Goal: Transaction & Acquisition: Purchase product/service

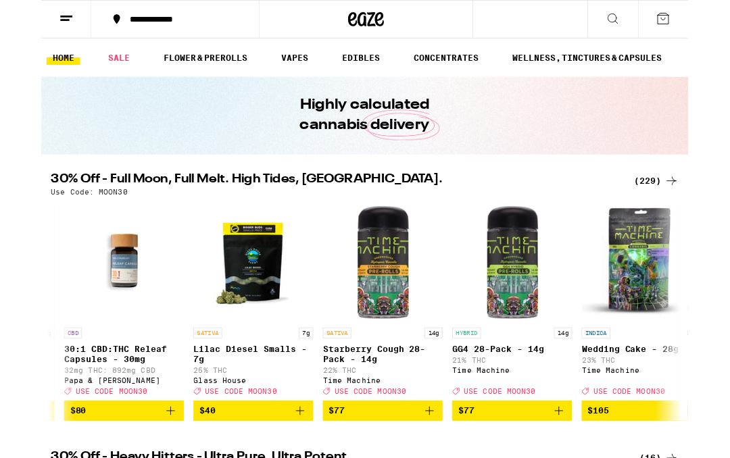
scroll to position [0, 1592]
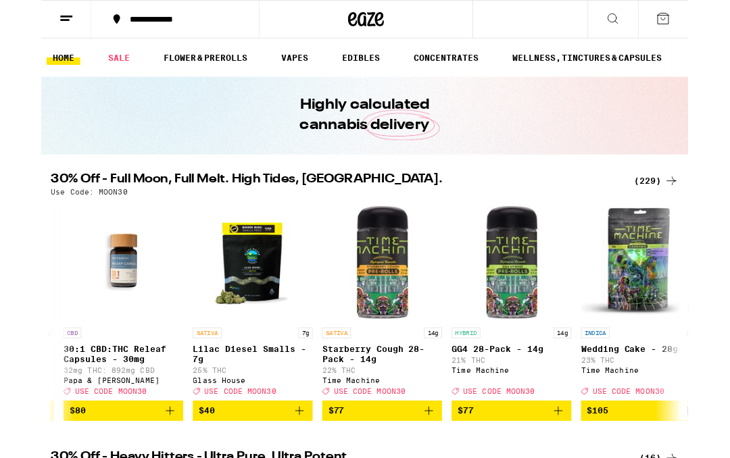
click at [439, 472] on icon "Add to bag" at bounding box center [437, 463] width 16 height 16
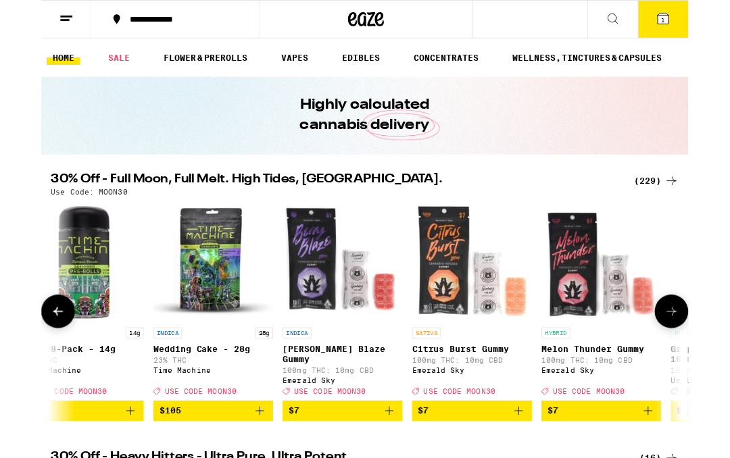
scroll to position [0, 2074]
click at [391, 471] on icon "Add to bag" at bounding box center [393, 463] width 16 height 16
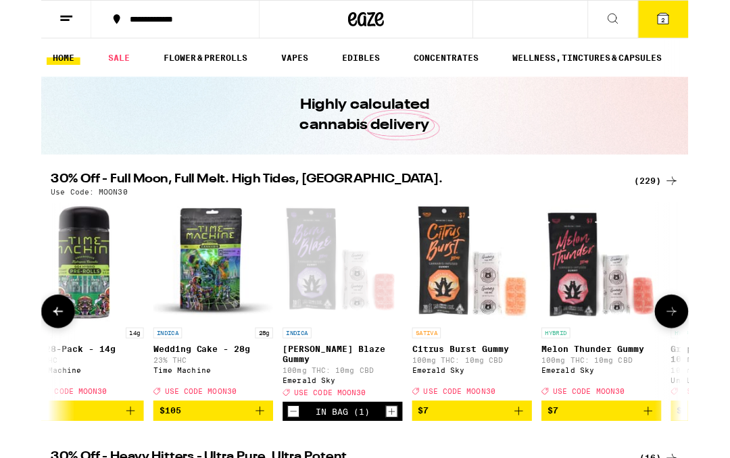
click at [395, 468] on icon "Increment" at bounding box center [395, 464] width 7 height 7
click at [393, 472] on icon "Increment" at bounding box center [395, 464] width 12 height 16
click at [396, 472] on icon "Increment" at bounding box center [395, 464] width 12 height 16
click at [395, 472] on icon "Increment" at bounding box center [395, 464] width 12 height 16
click at [393, 472] on icon "Increment" at bounding box center [395, 464] width 12 height 16
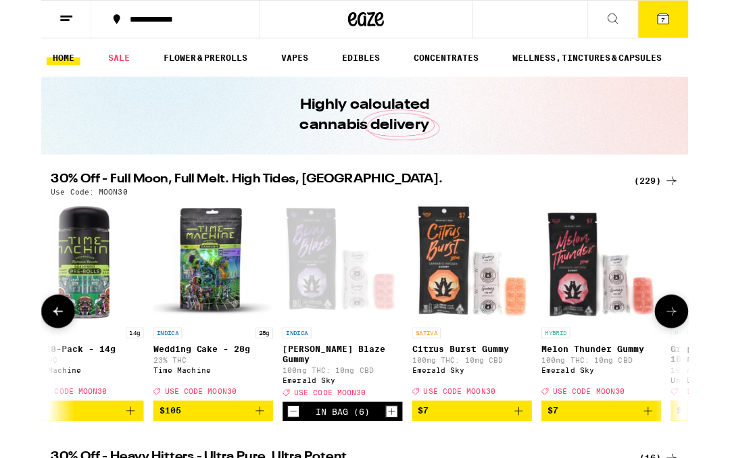
click at [392, 472] on icon "Increment" at bounding box center [395, 464] width 12 height 16
click at [395, 472] on icon "Increment" at bounding box center [395, 464] width 12 height 16
click at [392, 468] on icon "Increment" at bounding box center [395, 464] width 7 height 7
click at [392, 472] on icon "Increment" at bounding box center [395, 464] width 12 height 16
click at [394, 472] on icon "Increment" at bounding box center [395, 464] width 12 height 16
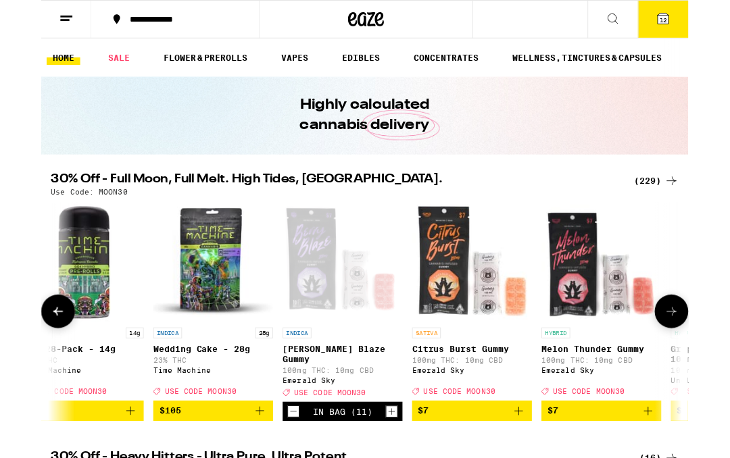
click at [537, 471] on icon "Add to bag" at bounding box center [539, 463] width 16 height 16
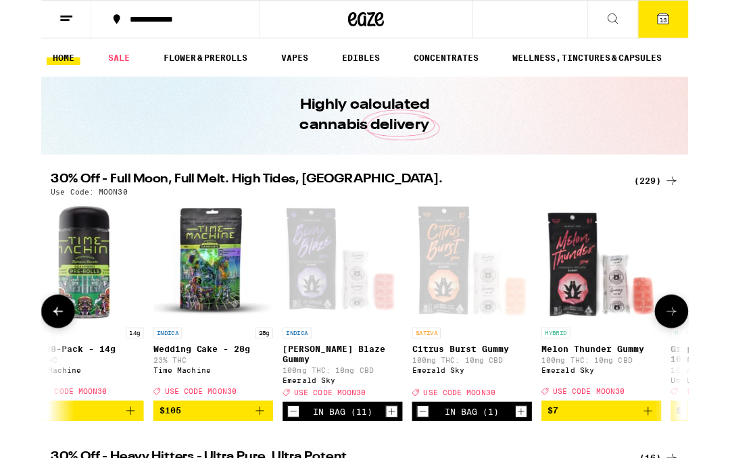
click at [540, 468] on icon "Increment" at bounding box center [541, 464] width 12 height 16
click at [539, 468] on icon "Increment" at bounding box center [541, 464] width 12 height 16
click at [531, 470] on div "In Bag (3)" at bounding box center [485, 464] width 135 height 22
click at [535, 472] on icon "Increment" at bounding box center [541, 464] width 12 height 16
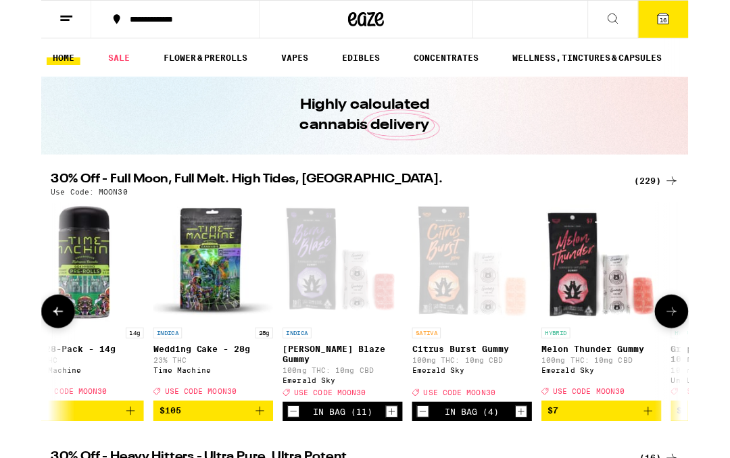
click at [533, 475] on div "In Bag (4)" at bounding box center [485, 464] width 135 height 22
click at [536, 472] on icon "Increment" at bounding box center [541, 464] width 12 height 16
click at [535, 472] on icon "Increment" at bounding box center [541, 464] width 12 height 16
click at [535, 471] on button "Increment" at bounding box center [542, 465] width 14 height 14
click at [531, 475] on div "In Bag (7)" at bounding box center [485, 464] width 135 height 22
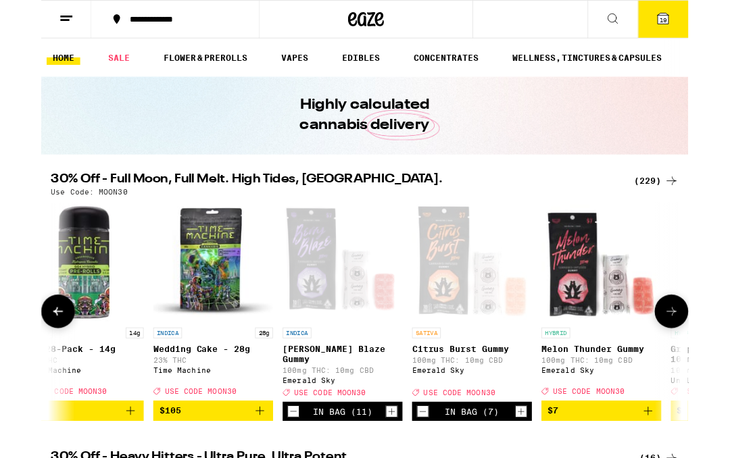
click at [535, 472] on icon "Increment" at bounding box center [541, 464] width 12 height 16
click at [537, 472] on icon "Increment" at bounding box center [541, 464] width 12 height 16
click at [536, 472] on icon "Increment" at bounding box center [541, 464] width 12 height 16
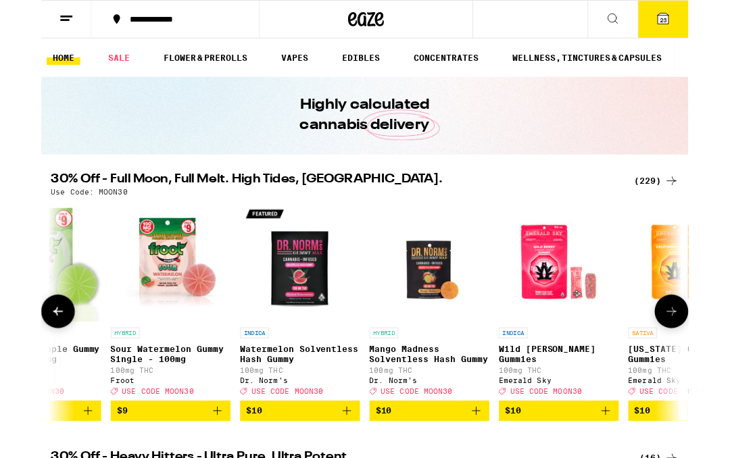
scroll to position [0, 5040]
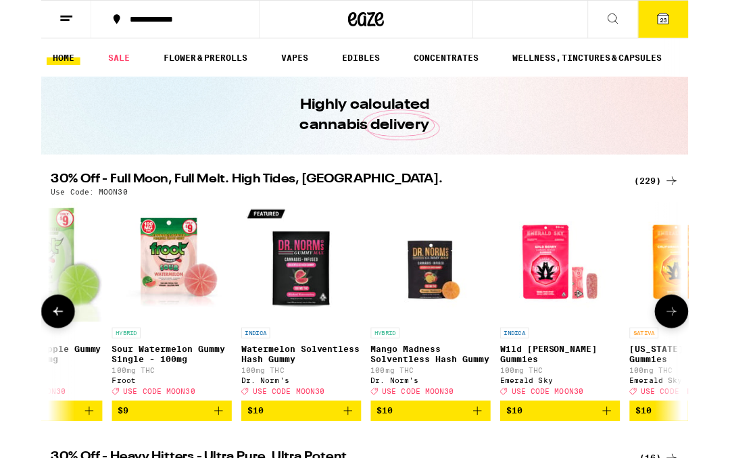
click at [346, 468] on icon "Add to bag" at bounding box center [345, 463] width 9 height 9
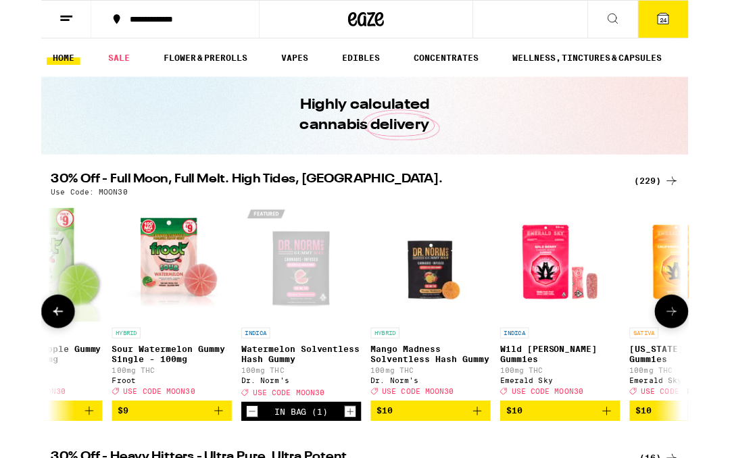
click at [347, 472] on icon "Increment" at bounding box center [349, 464] width 12 height 16
click at [346, 472] on icon "Increment" at bounding box center [349, 464] width 12 height 16
click at [351, 472] on icon "Increment" at bounding box center [349, 464] width 12 height 16
click at [350, 472] on icon "Increment" at bounding box center [349, 464] width 12 height 16
click at [345, 472] on icon "Increment" at bounding box center [349, 464] width 12 height 16
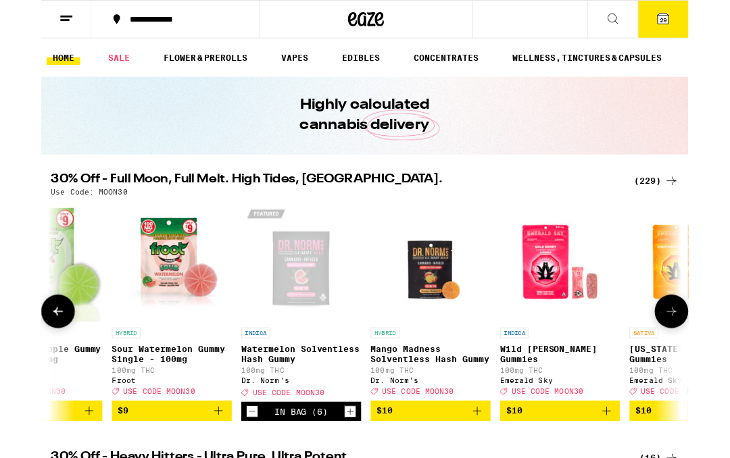
click at [348, 472] on icon "Increment" at bounding box center [349, 464] width 12 height 16
click at [347, 472] on icon "Increment" at bounding box center [349, 464] width 12 height 16
click at [345, 472] on icon "Increment" at bounding box center [349, 464] width 12 height 16
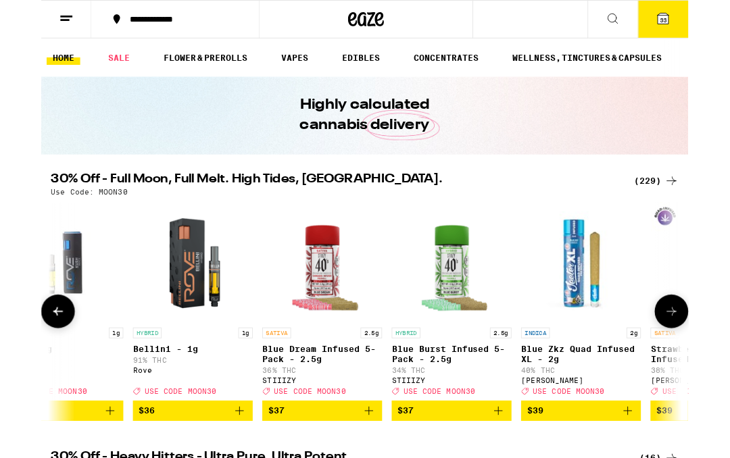
scroll to position [0, 26328]
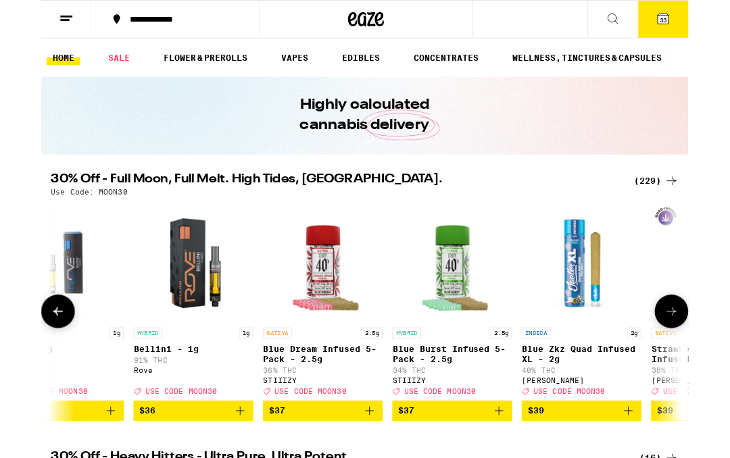
click at [368, 472] on icon "Add to bag" at bounding box center [370, 463] width 16 height 16
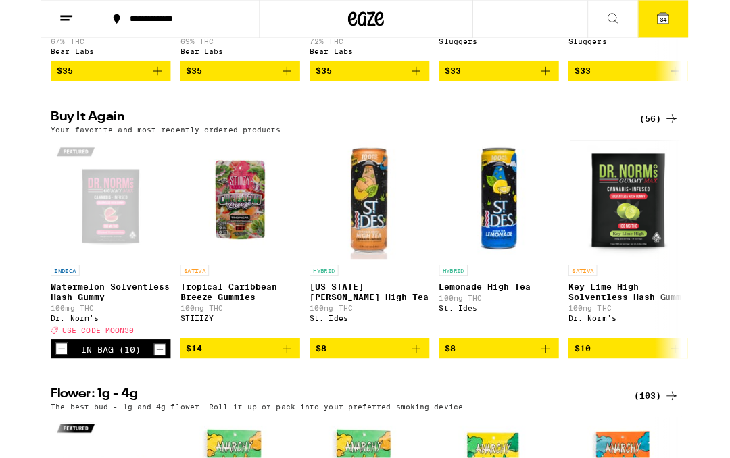
scroll to position [1331, 0]
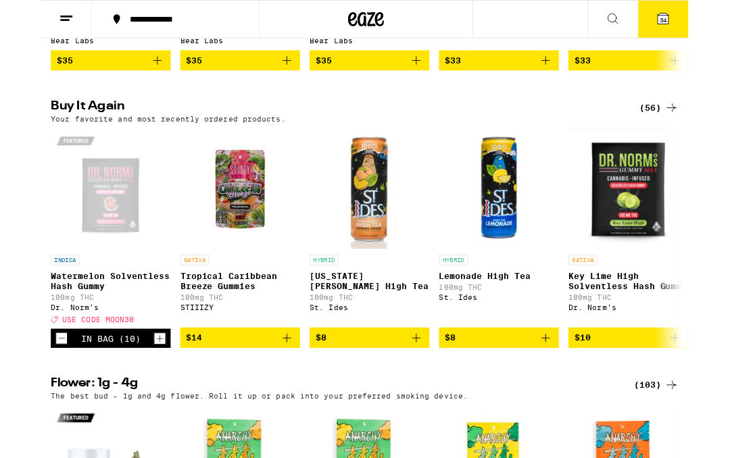
click at [425, 389] on icon "Add to bag" at bounding box center [423, 381] width 16 height 16
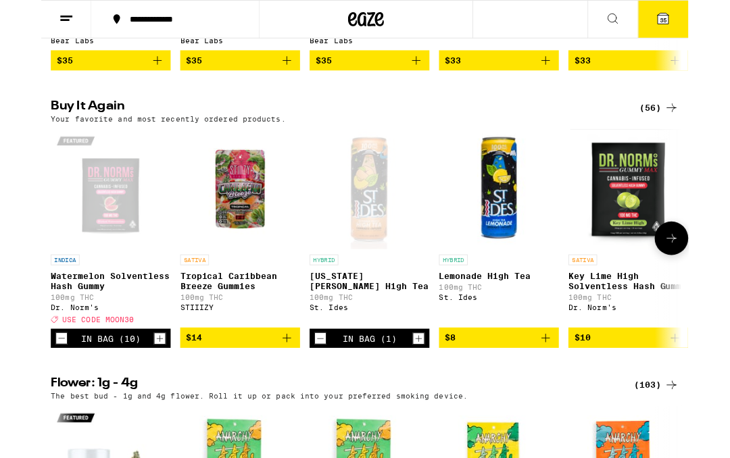
click at [424, 390] on icon "Increment" at bounding box center [426, 382] width 12 height 16
click at [427, 390] on icon "Increment" at bounding box center [426, 382] width 12 height 16
click at [573, 389] on icon "Add to bag" at bounding box center [569, 381] width 16 height 16
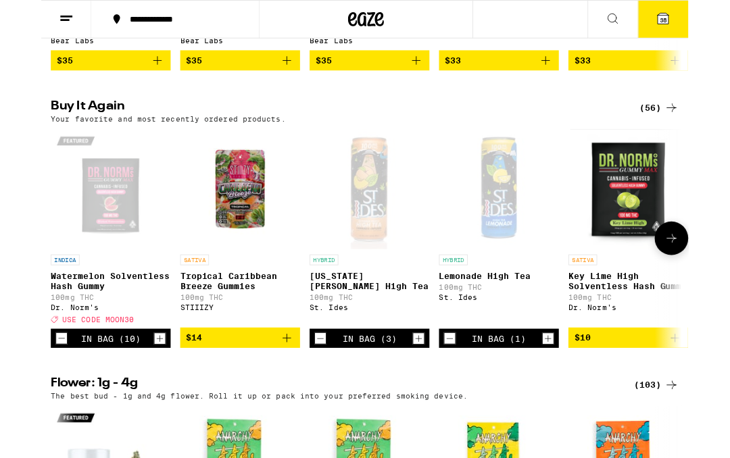
click at [567, 390] on icon "Increment" at bounding box center [572, 382] width 12 height 16
click at [569, 390] on icon "Increment" at bounding box center [572, 382] width 12 height 16
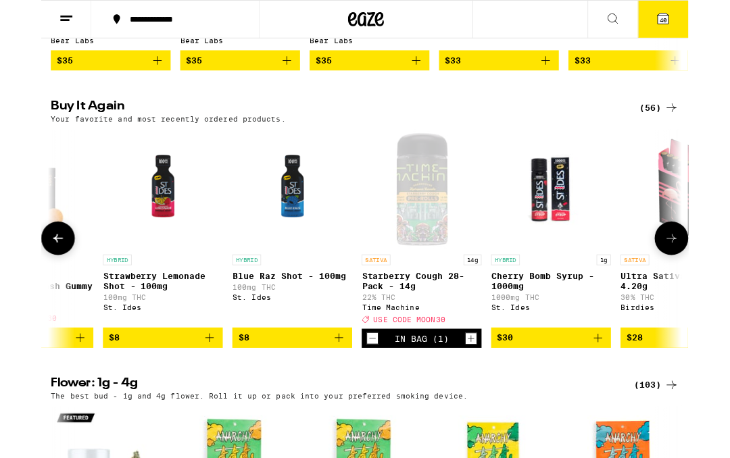
scroll to position [0, 1109]
click at [191, 389] on icon "Add to bag" at bounding box center [190, 381] width 16 height 16
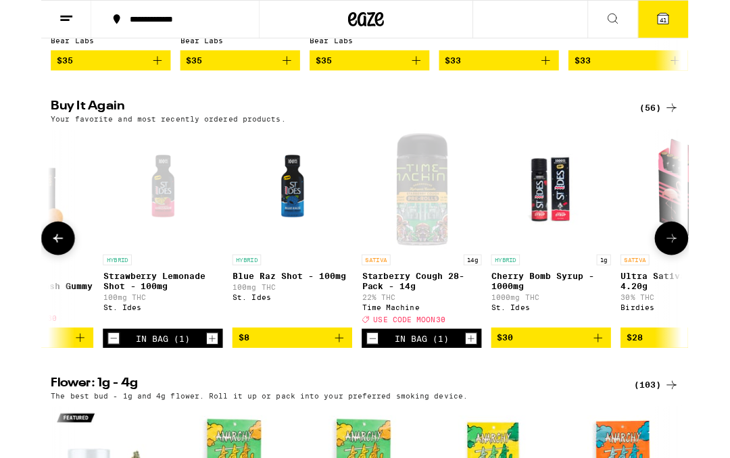
click at [190, 390] on icon "Increment" at bounding box center [193, 382] width 12 height 16
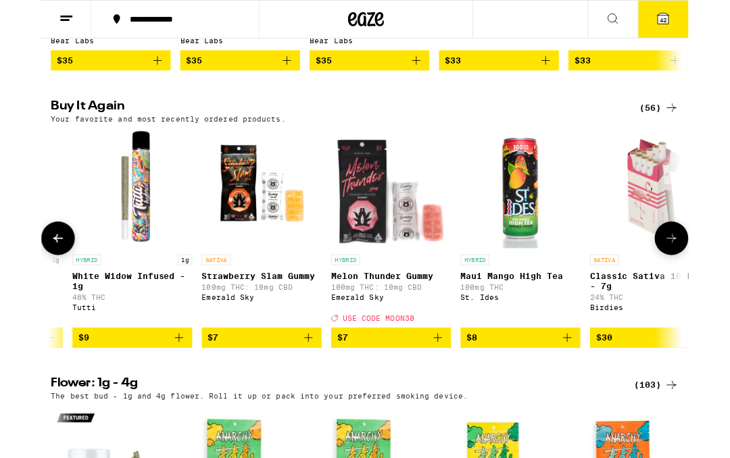
scroll to position [0, 2894]
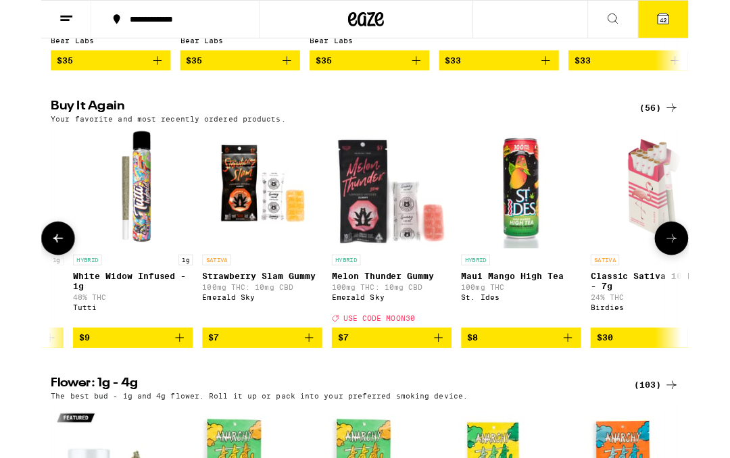
click at [699, 17] on icon at bounding box center [701, 21] width 12 height 12
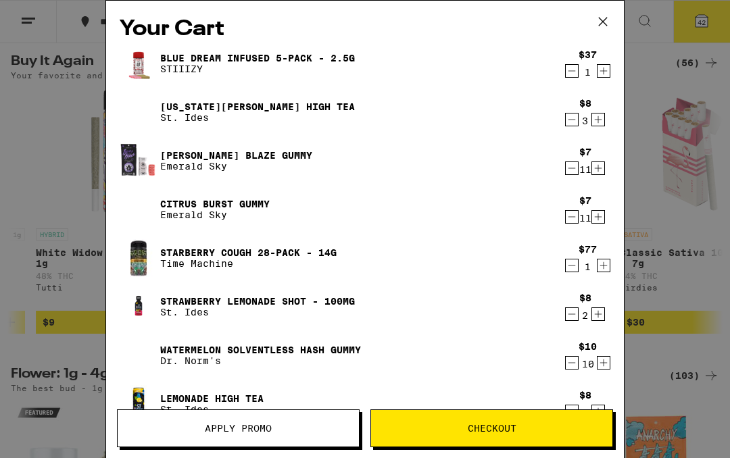
click at [271, 424] on span "Apply Promo" at bounding box center [238, 428] width 67 height 9
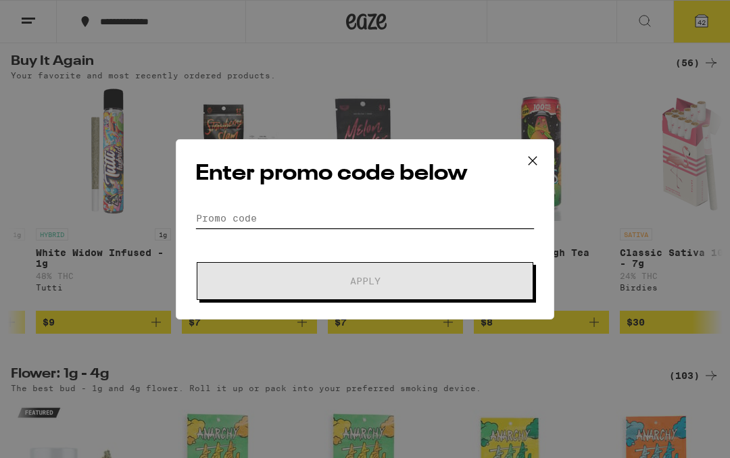
click at [446, 212] on input "Promo Code" at bounding box center [364, 218] width 339 height 20
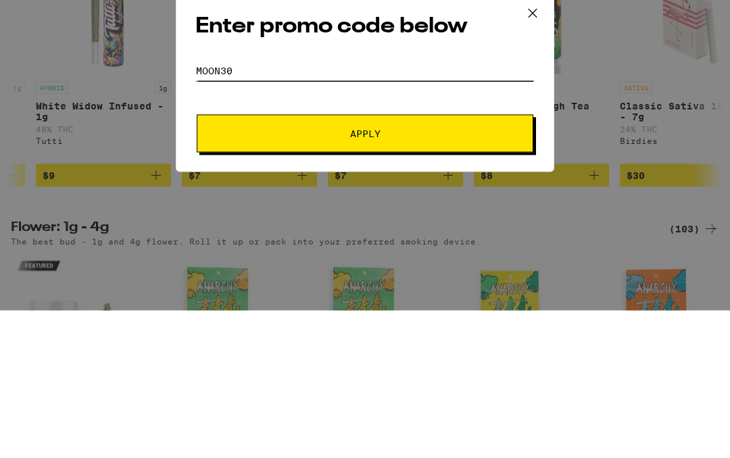
type input "Moon30"
click at [403, 276] on span "Apply" at bounding box center [364, 280] width 243 height 9
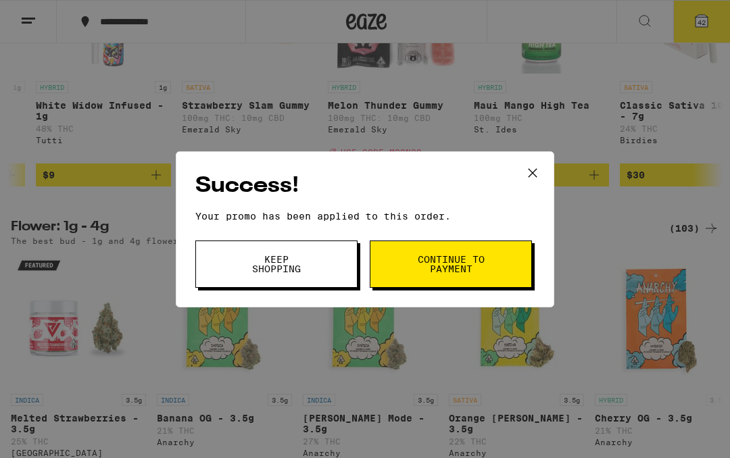
click at [476, 264] on span "Continue to payment" at bounding box center [450, 264] width 69 height 19
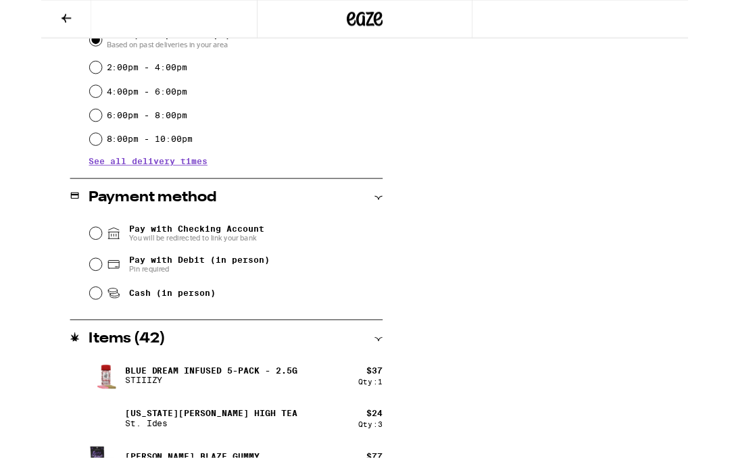
scroll to position [408, 0]
click at [74, 299] on icon at bounding box center [82, 298] width 16 height 16
click at [68, 299] on input "Pay with Debit (in person) Pin required" at bounding box center [62, 298] width 14 height 14
radio input "true"
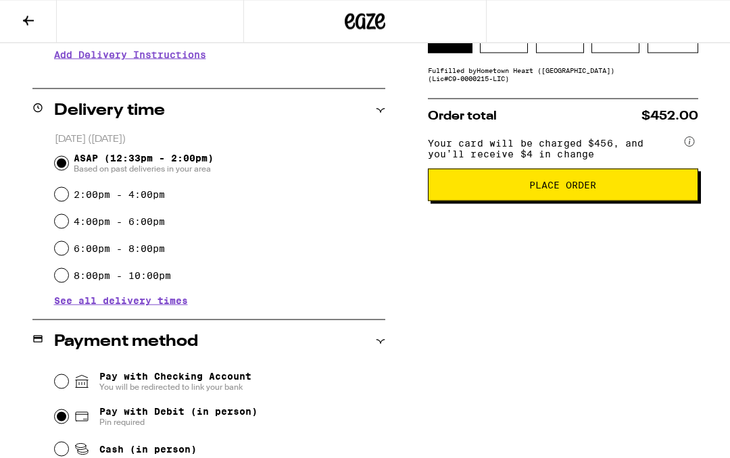
scroll to position [290, 0]
click at [594, 189] on span "Place Order" at bounding box center [562, 184] width 67 height 9
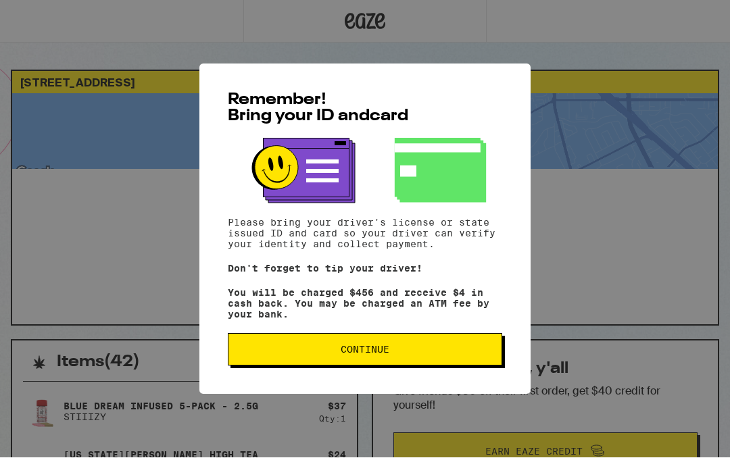
scroll to position [1, 0]
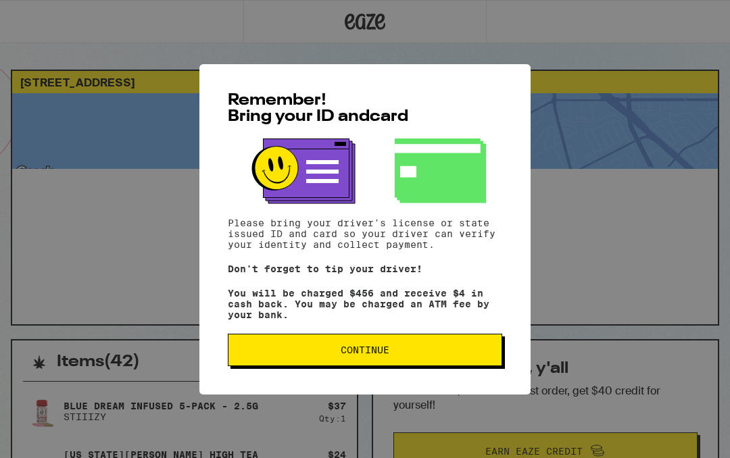
click at [416, 353] on span "Continue" at bounding box center [364, 349] width 251 height 9
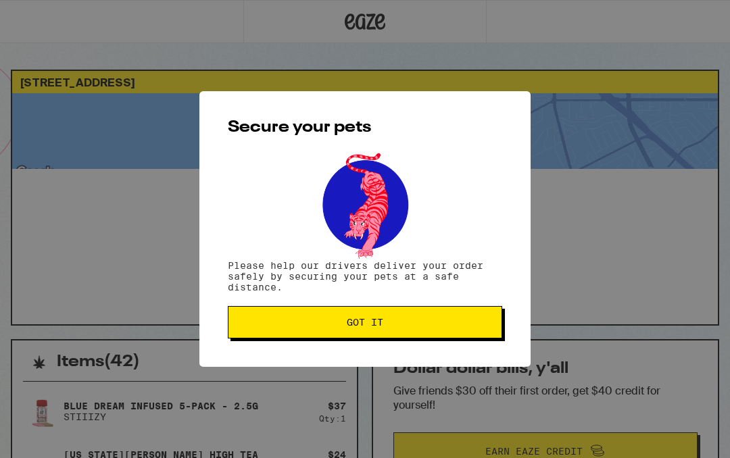
click at [418, 314] on button "Got it" at bounding box center [365, 322] width 274 height 32
